Goal: Information Seeking & Learning: Learn about a topic

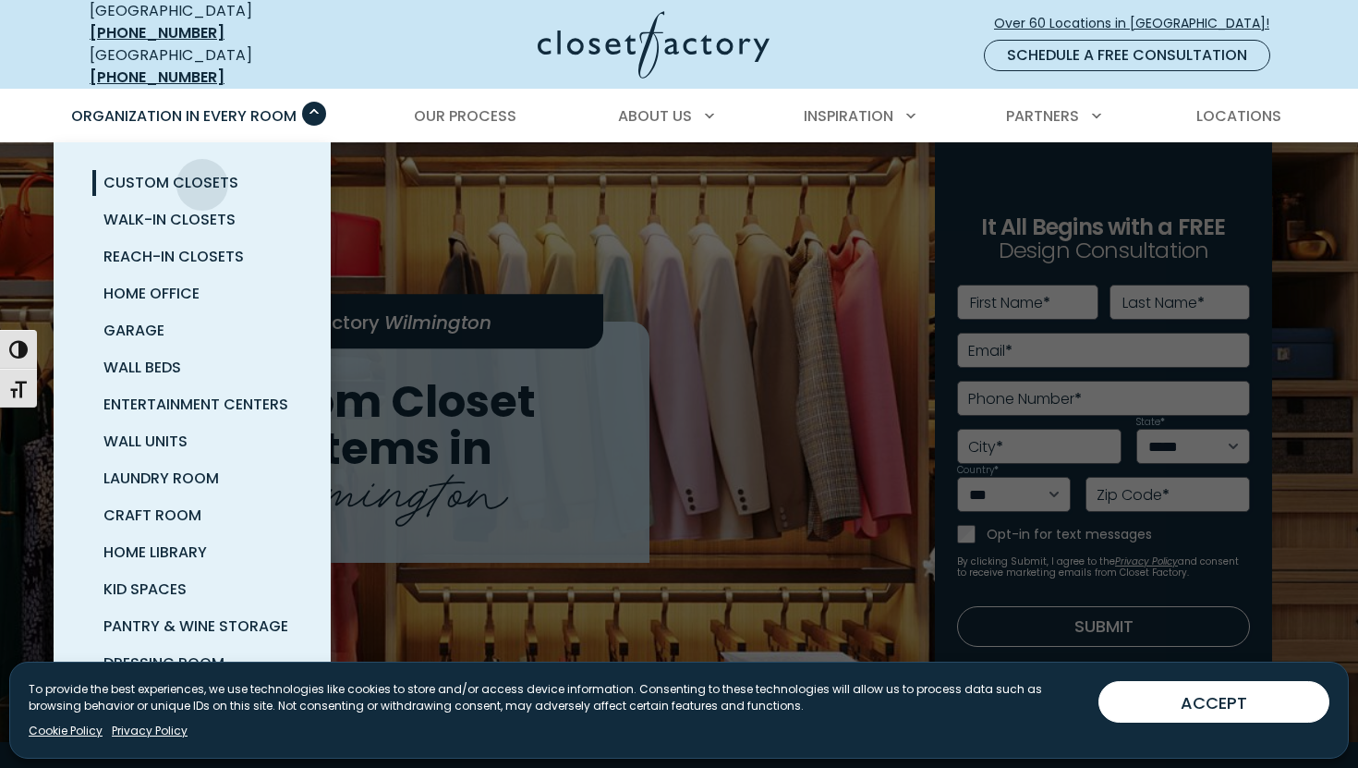
click at [202, 172] on span "Custom Closets" at bounding box center [170, 182] width 135 height 21
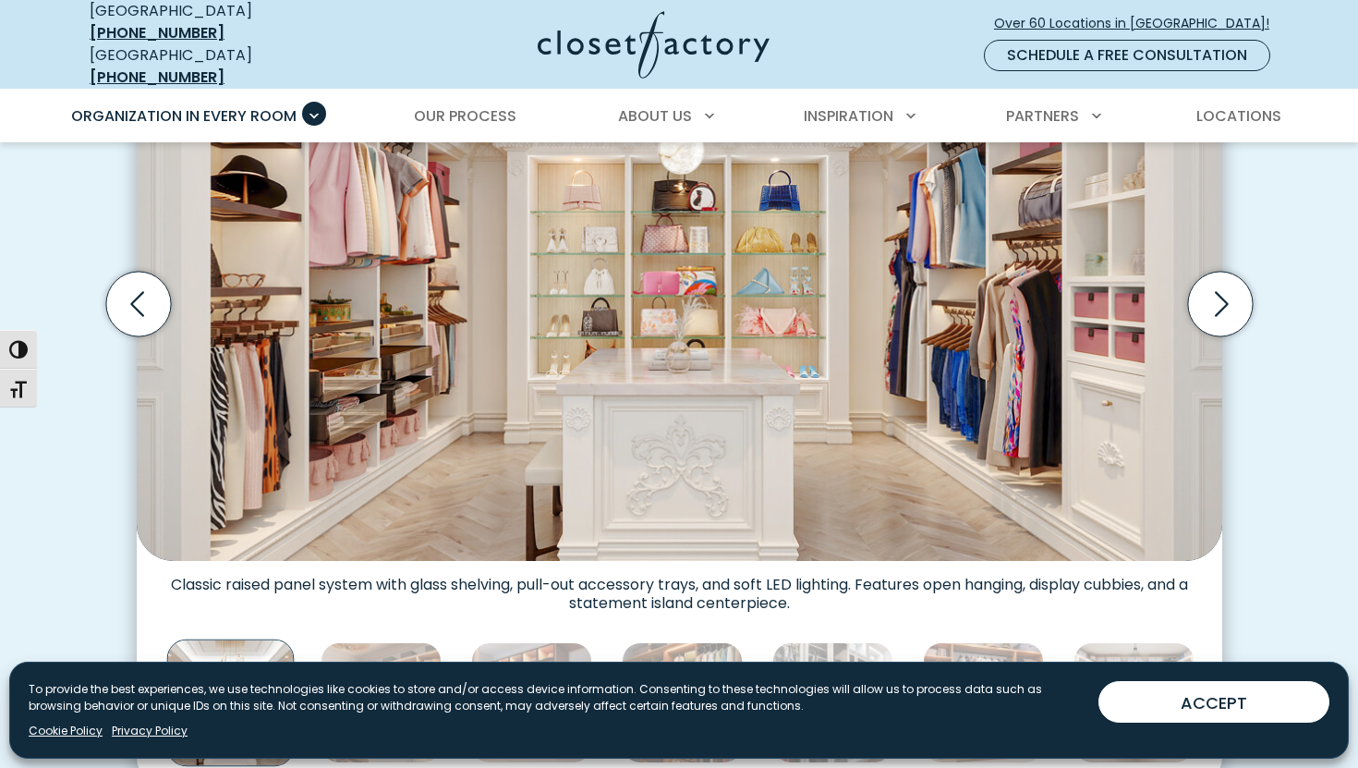
scroll to position [702, 0]
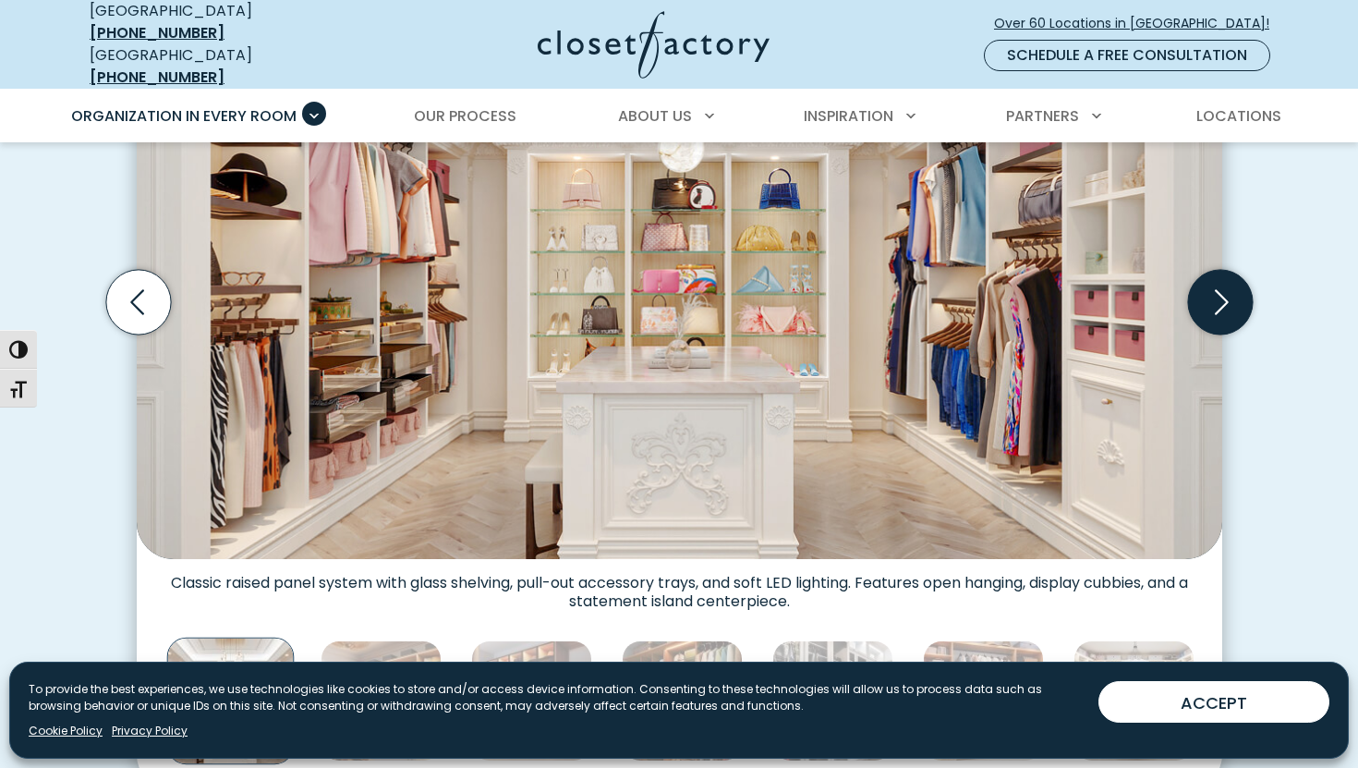
click at [1216, 301] on icon "Next slide" at bounding box center [1219, 302] width 65 height 65
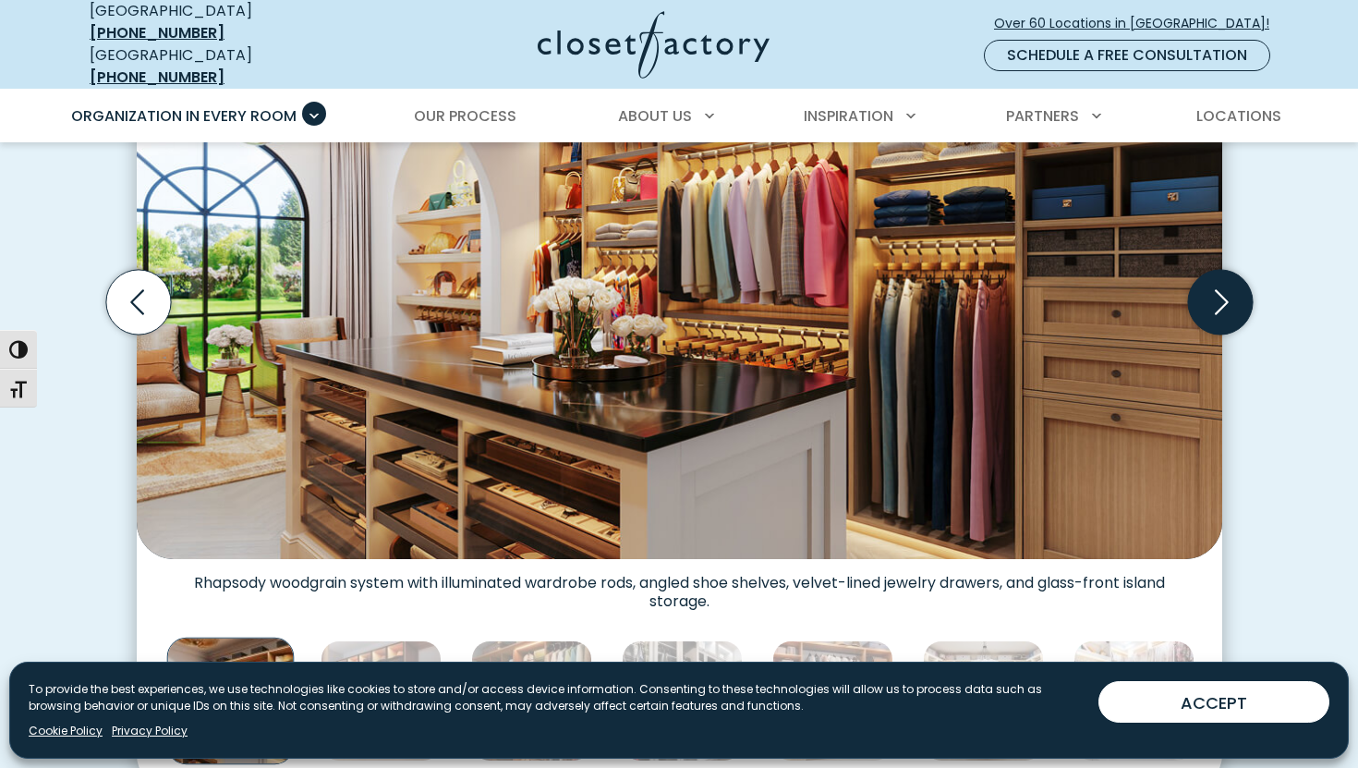
click at [1216, 305] on icon "Next slide" at bounding box center [1219, 302] width 65 height 65
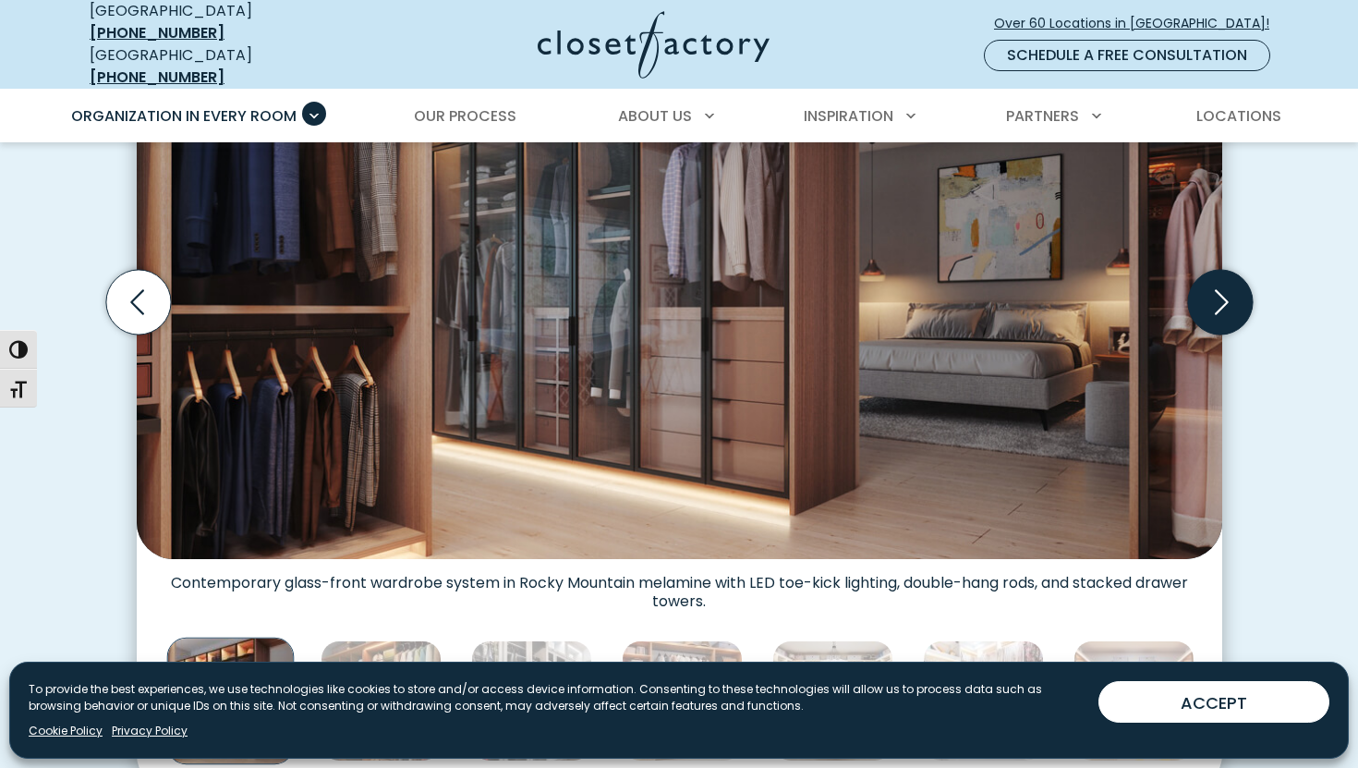
click at [1216, 308] on icon "Next slide" at bounding box center [1219, 302] width 65 height 65
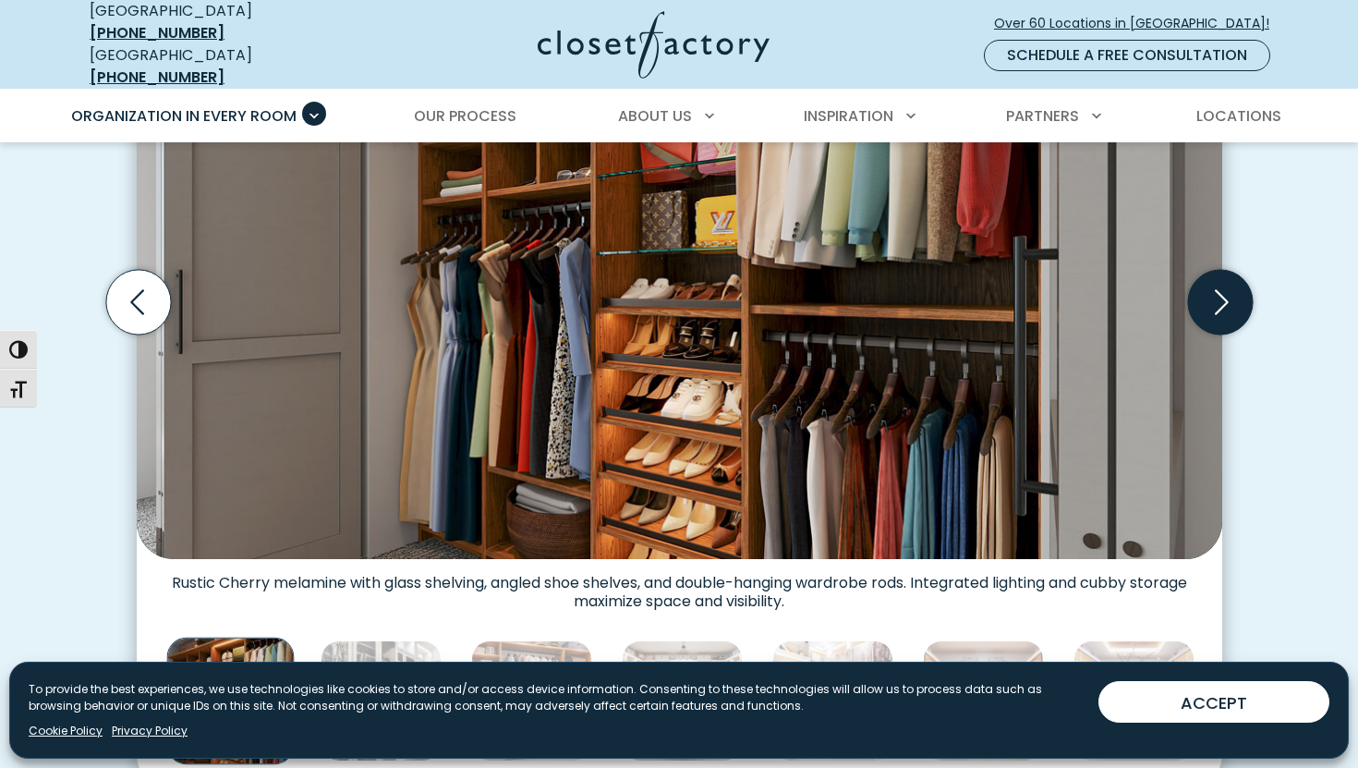
click at [1216, 309] on icon "Next slide" at bounding box center [1219, 302] width 65 height 65
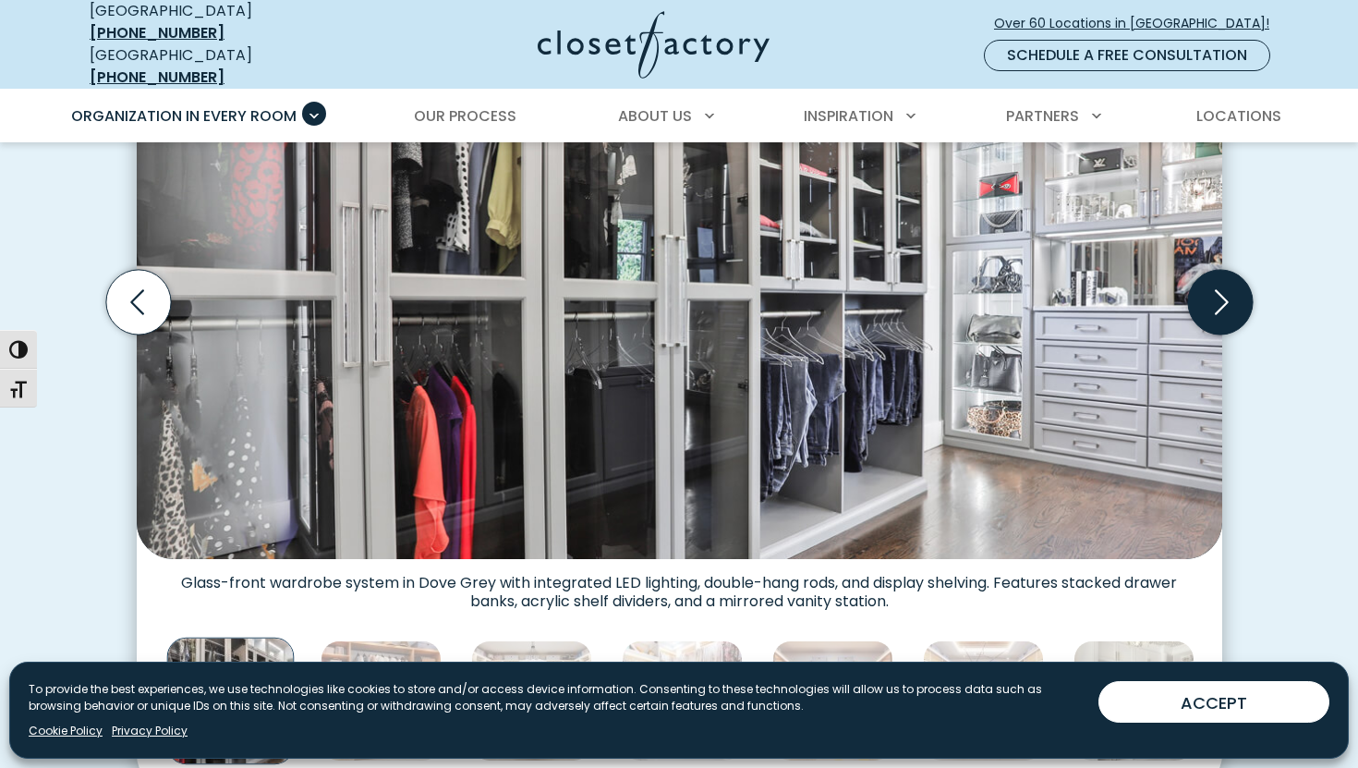
click at [1216, 312] on icon "Next slide" at bounding box center [1219, 302] width 65 height 65
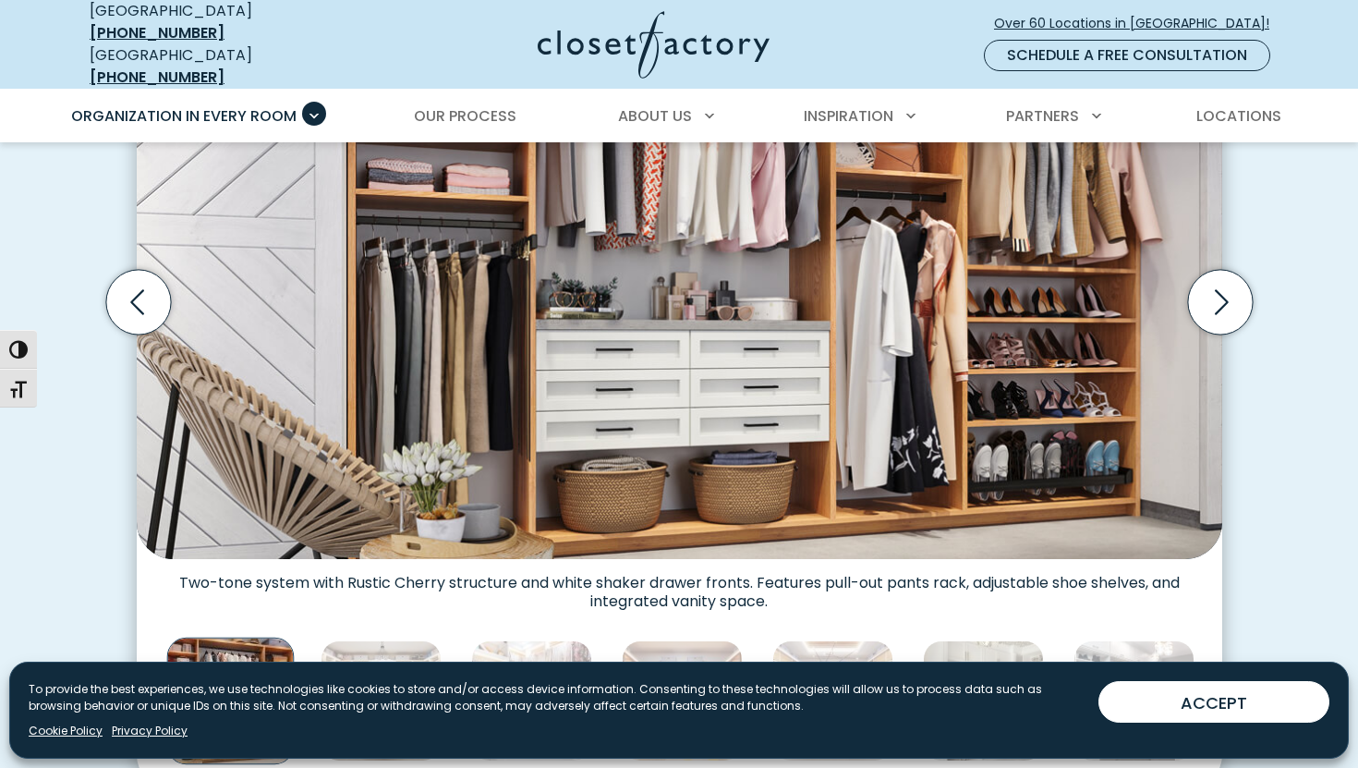
click at [1307, 449] on div "Custom Closets for Every Space, Style and Budget Custom walk-in closet with gla…" at bounding box center [679, 327] width 1358 height 1032
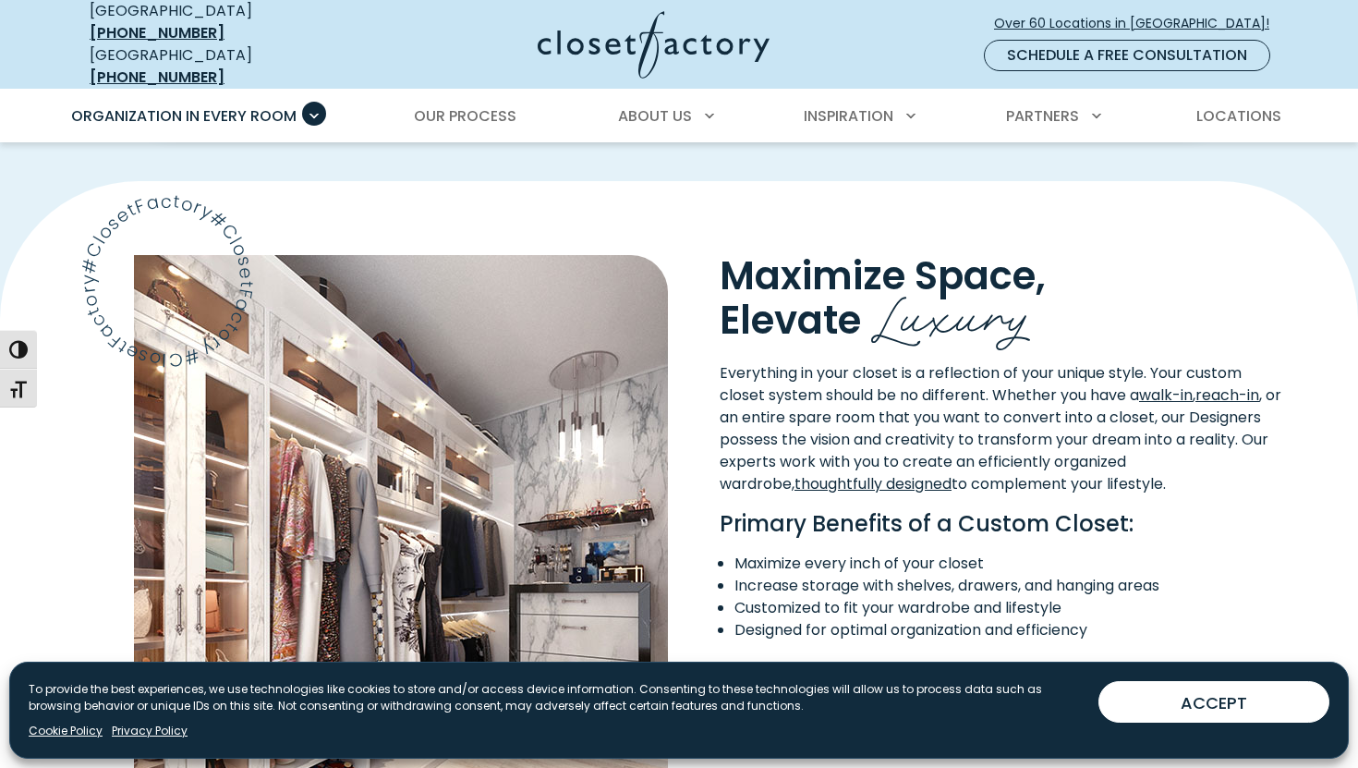
scroll to position [1367, 0]
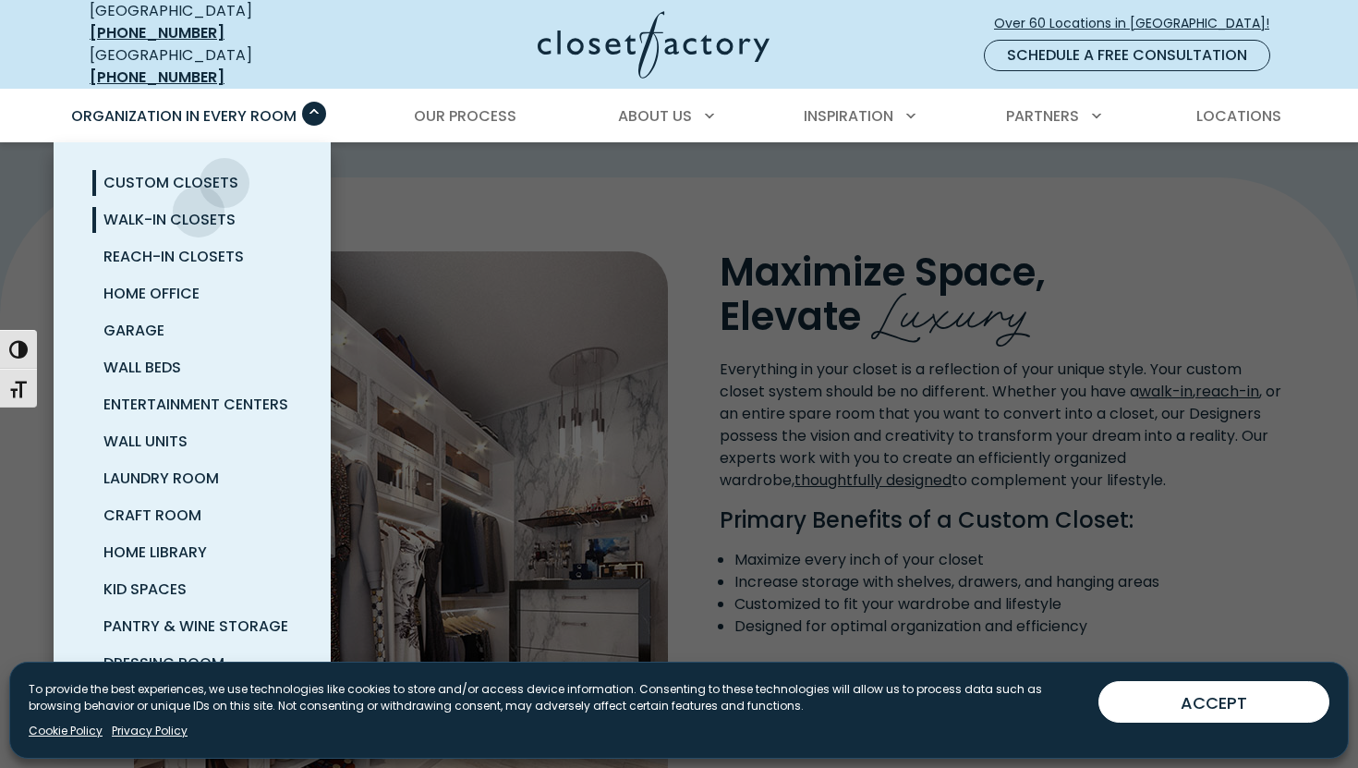
click at [199, 209] on span "Walk-In Closets" at bounding box center [169, 219] width 132 height 21
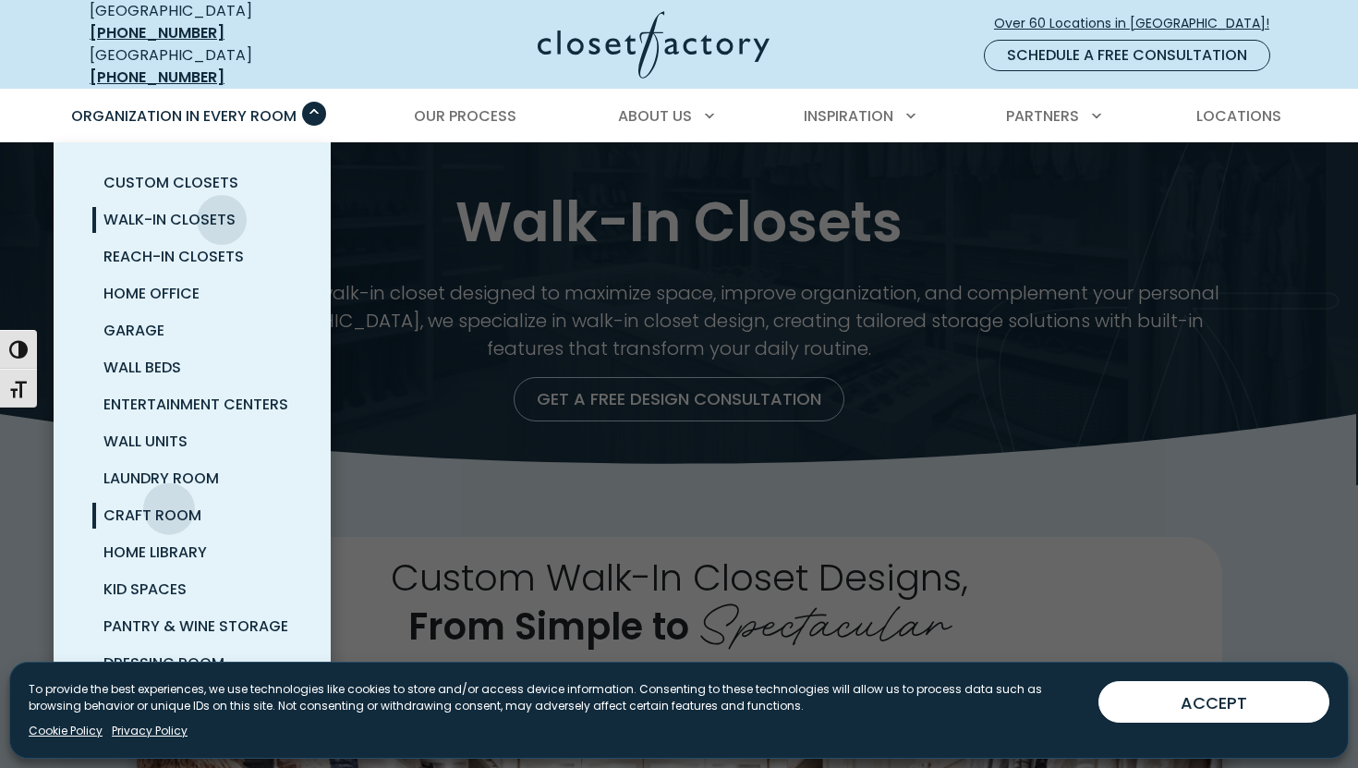
click at [169, 504] on span "Craft Room" at bounding box center [152, 514] width 98 height 21
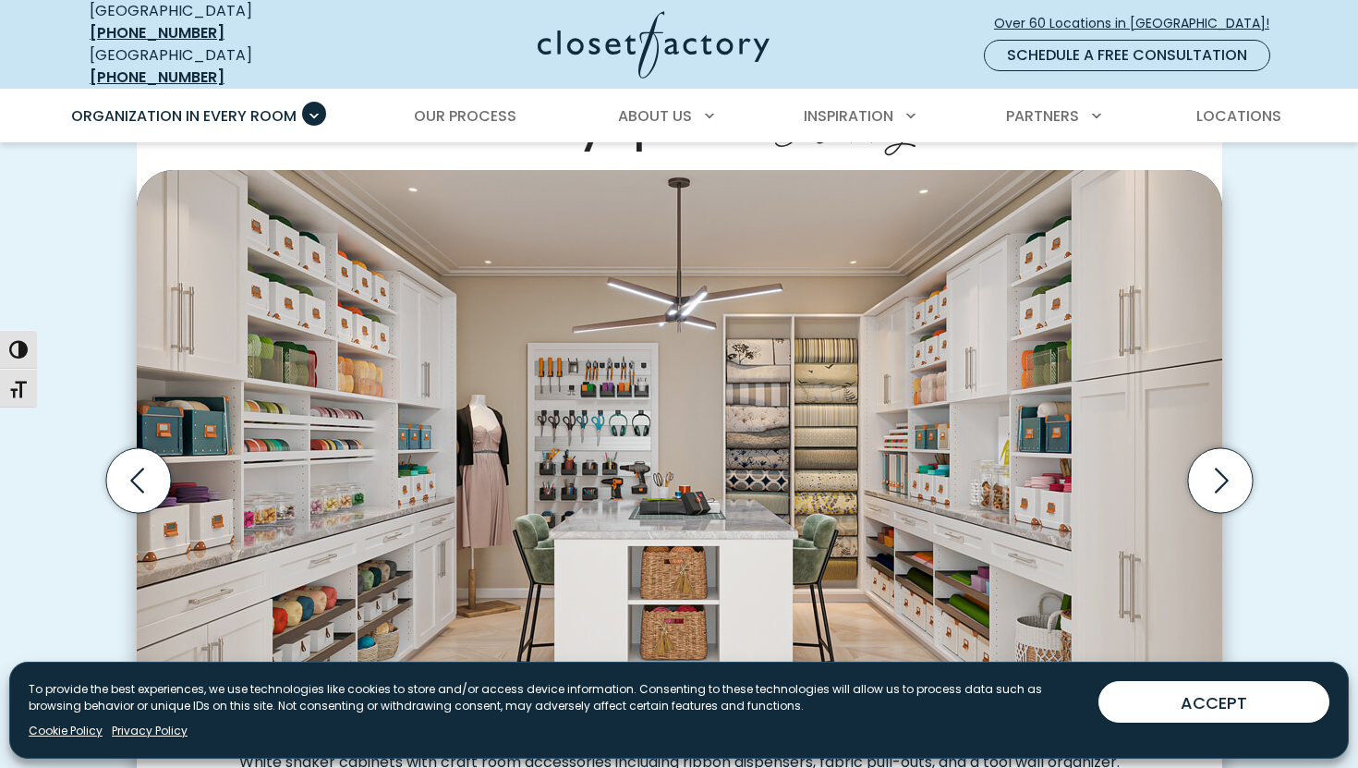
scroll to position [517, 0]
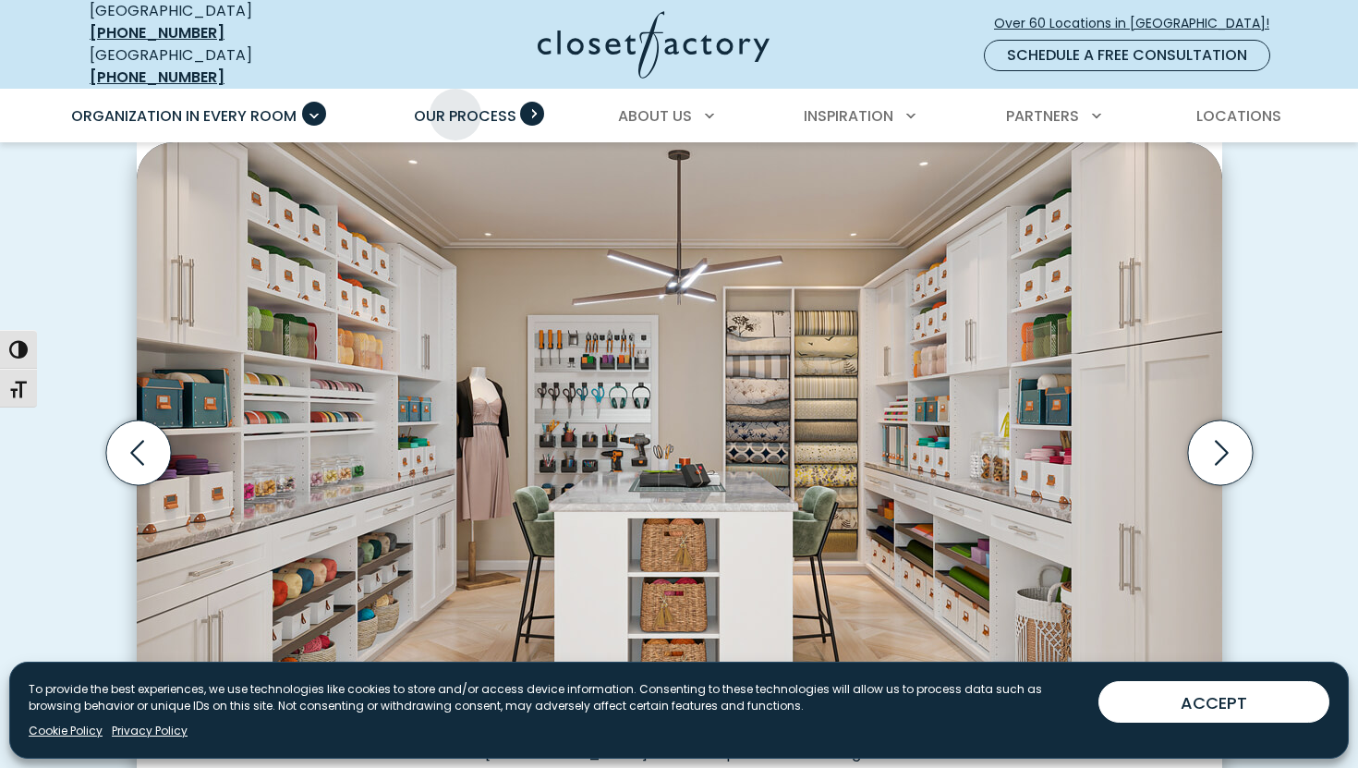
click at [455, 105] on span "Our Process" at bounding box center [465, 115] width 103 height 21
